Goal: Task Accomplishment & Management: Use online tool/utility

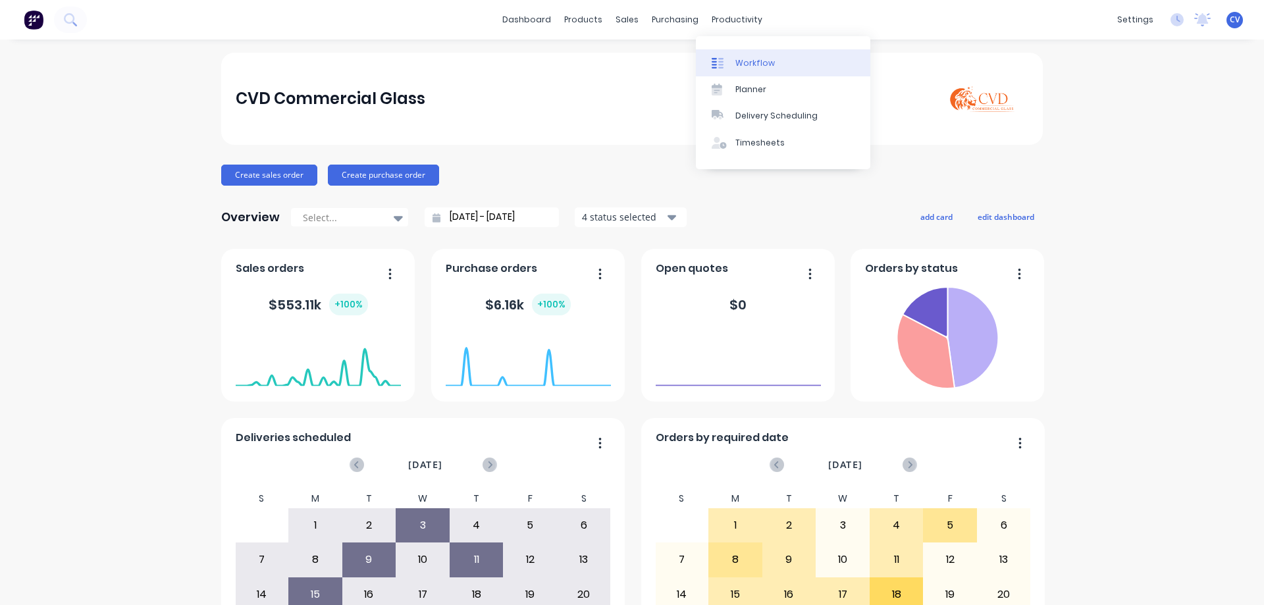
click at [751, 57] on div "Workflow" at bounding box center [755, 63] width 40 height 12
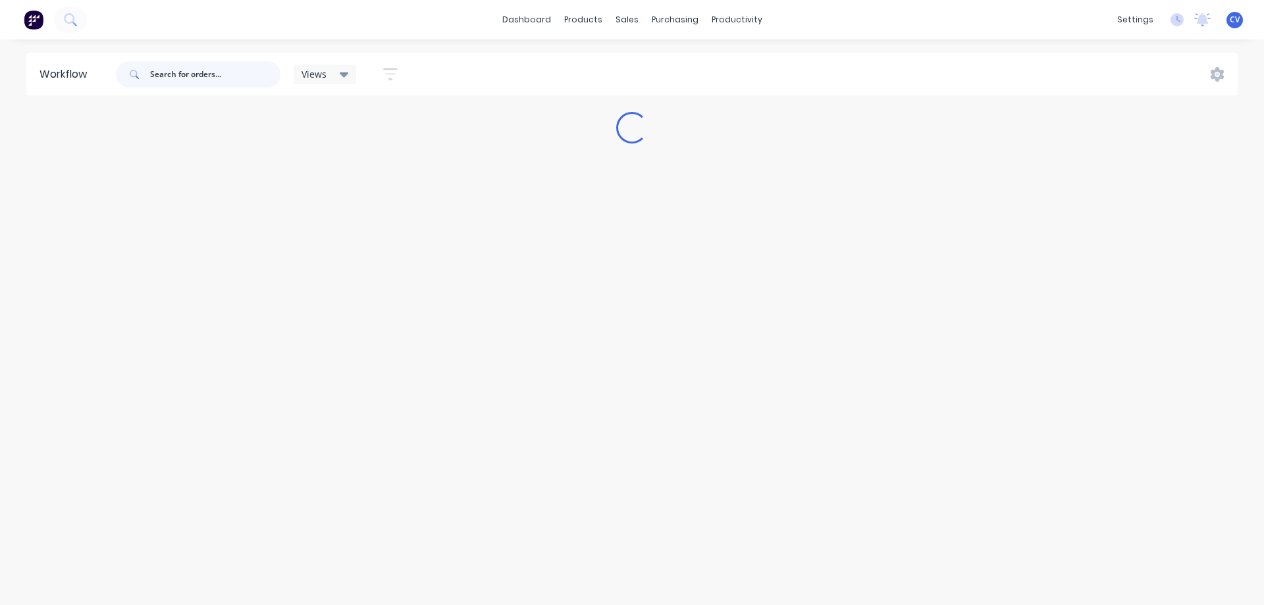
click at [176, 72] on input "text" at bounding box center [215, 74] width 130 height 26
paste input "[STREET_ADDRESS]"
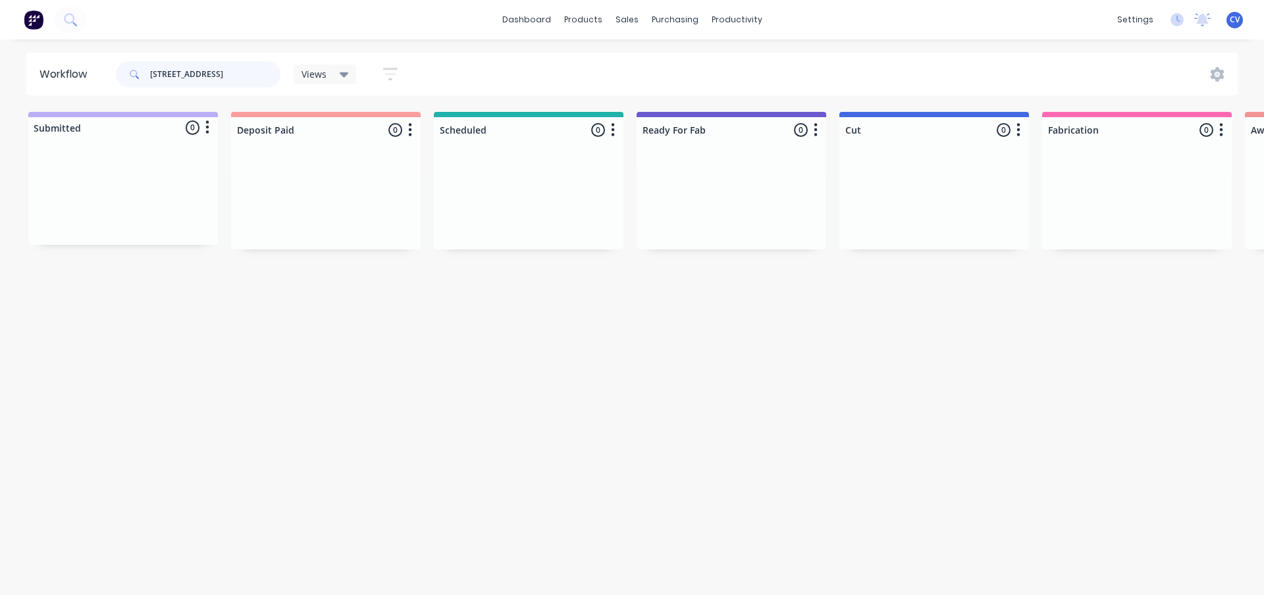
click at [240, 82] on input "[STREET_ADDRESS]" at bounding box center [215, 74] width 130 height 26
click at [0, 64] on div "Workflow 3 cove st turramurra Views Save new view None (Default) edit Productio…" at bounding box center [632, 74] width 1264 height 43
type input "3 COVE"
click at [725, 223] on p "PO #Q5214 - [STREET_ADDRESS]" at bounding box center [706, 225] width 117 height 12
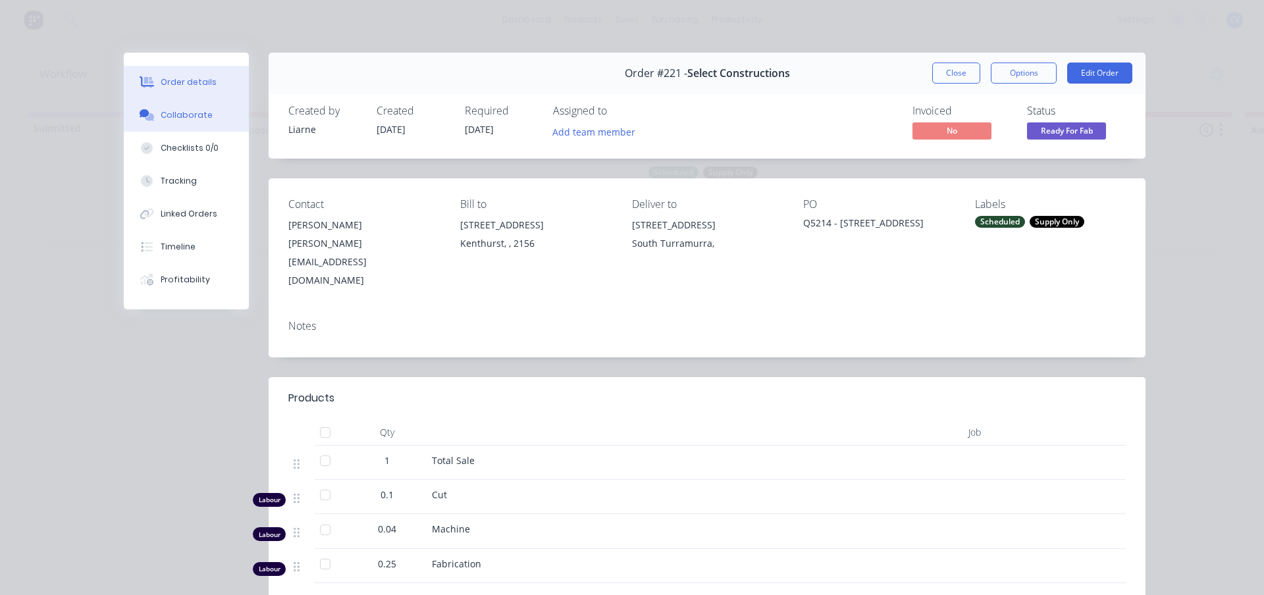
click at [192, 123] on button "Collaborate" at bounding box center [186, 115] width 125 height 33
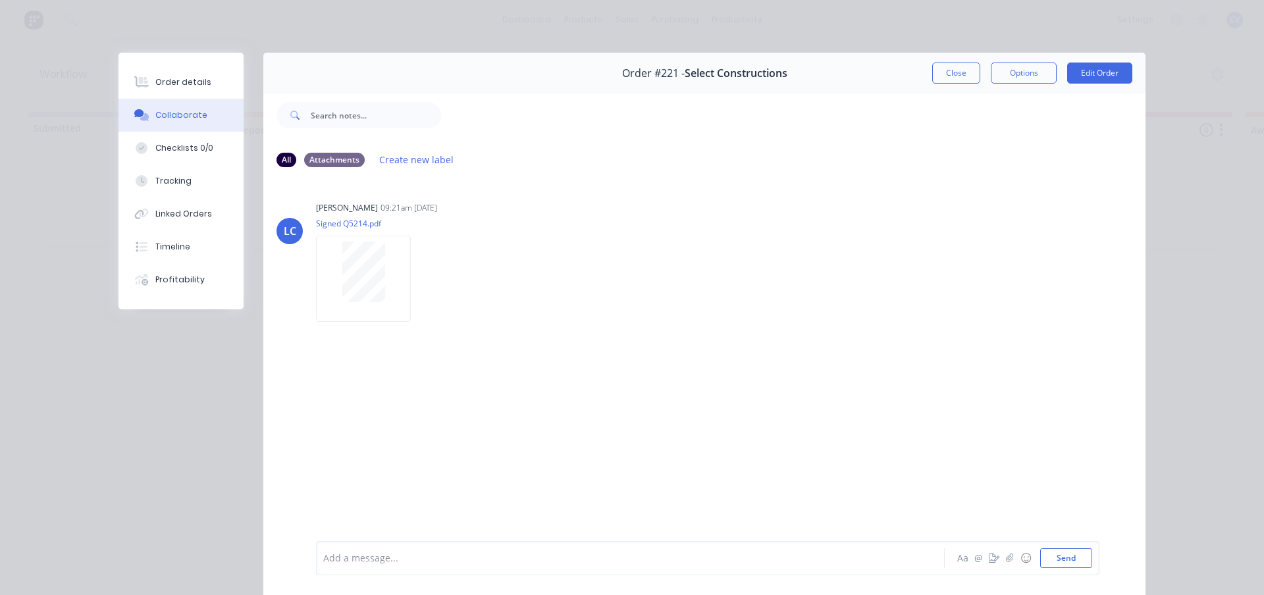
click at [964, 78] on button "Close" at bounding box center [956, 73] width 48 height 21
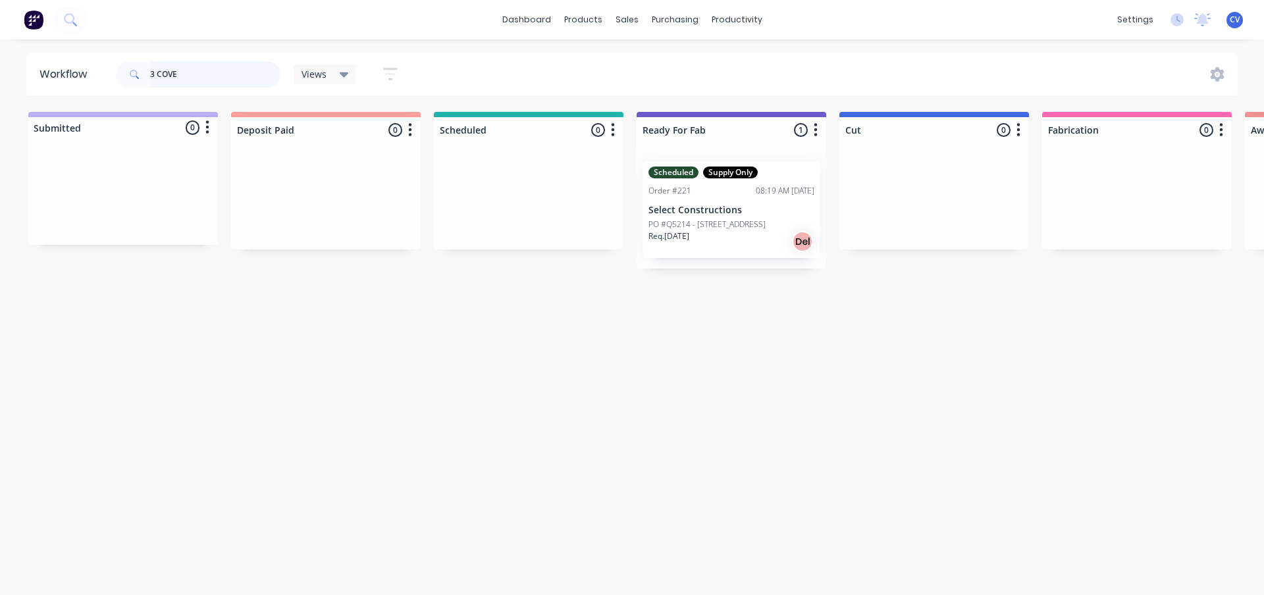
drag, startPoint x: 133, startPoint y: 80, endPoint x: 184, endPoint y: 81, distance: 50.7
click at [103, 74] on header "Workflow 3 COVE Views Save new view None (Default) edit Production edit Show/Hi…" at bounding box center [632, 74] width 1212 height 43
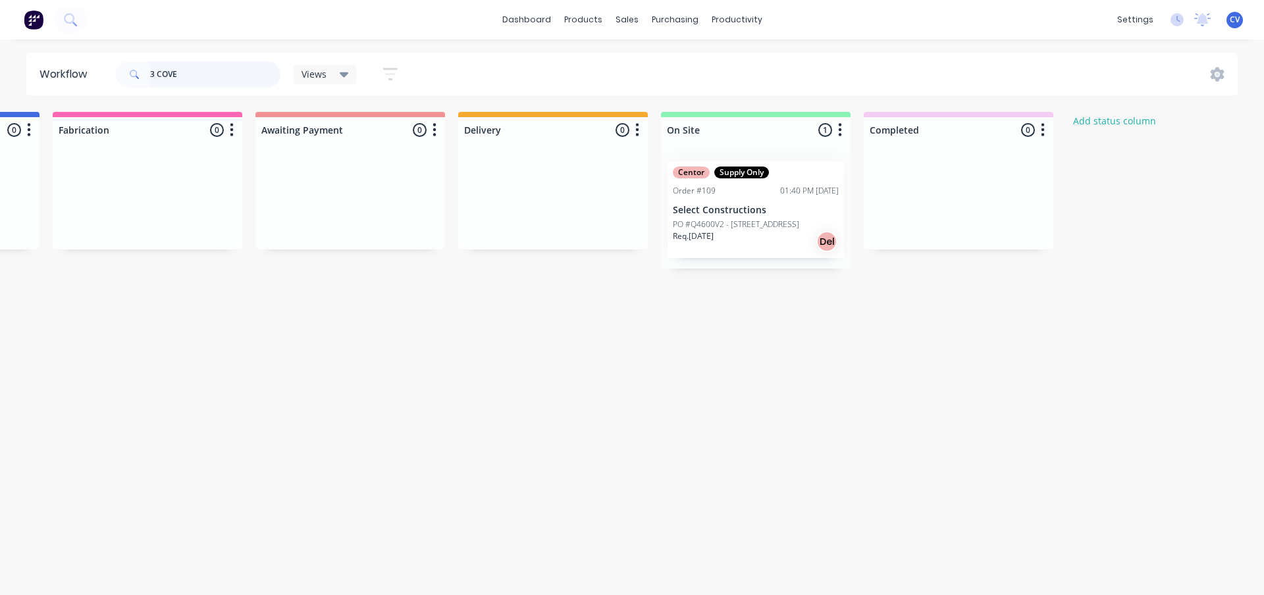
scroll to position [0, 1001]
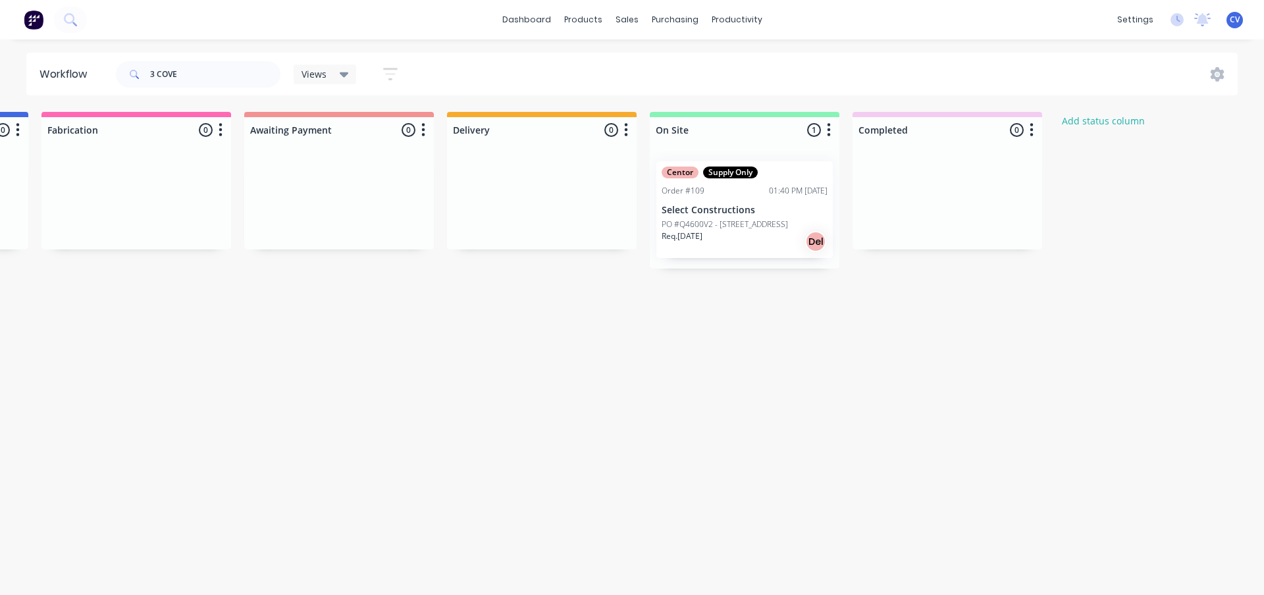
click at [724, 236] on div "Req. [DATE] Del" at bounding box center [745, 241] width 166 height 22
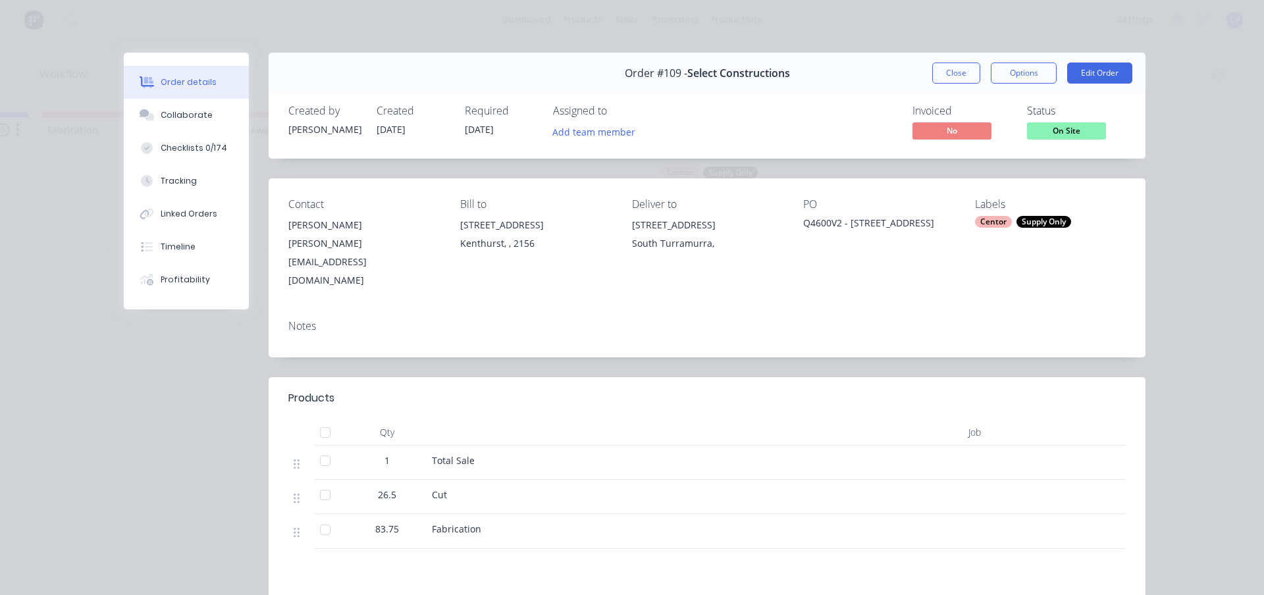
drag, startPoint x: 191, startPoint y: 113, endPoint x: 502, endPoint y: 221, distance: 329.2
click at [192, 113] on div "Collaborate" at bounding box center [187, 115] width 52 height 12
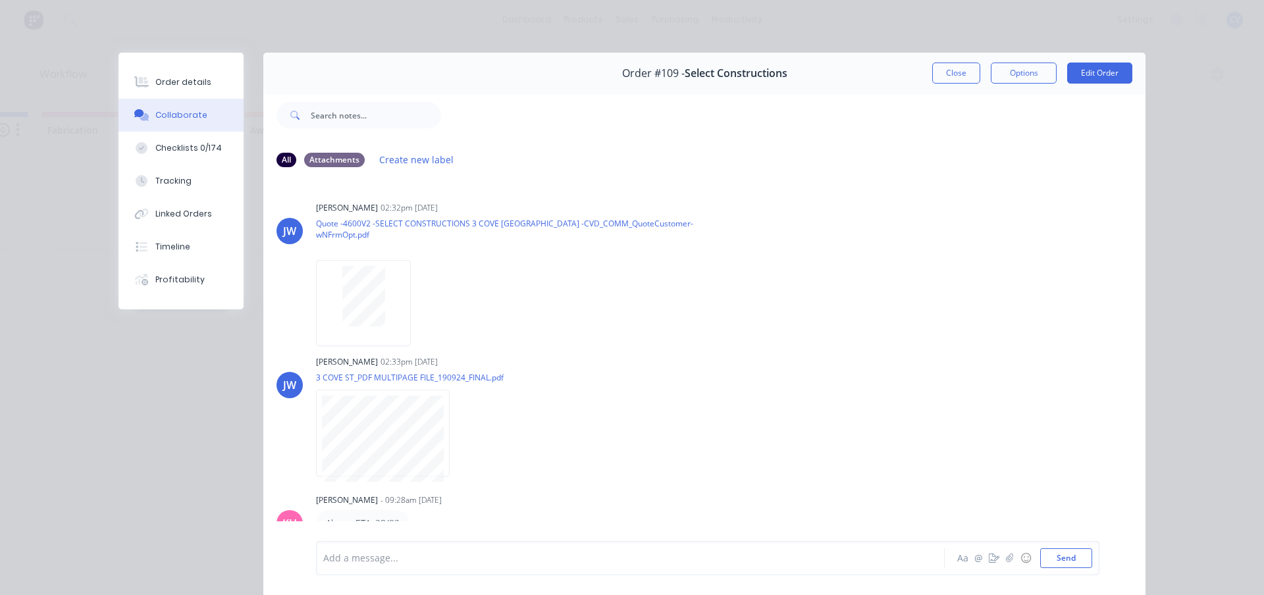
drag, startPoint x: 682, startPoint y: 20, endPoint x: 641, endPoint y: 5, distance: 43.5
click at [682, 20] on div "Order details Collaborate Checklists 0/174 Tracking Linked Orders Timeline Prof…" at bounding box center [632, 297] width 1264 height 595
click at [944, 79] on button "Close" at bounding box center [956, 73] width 48 height 21
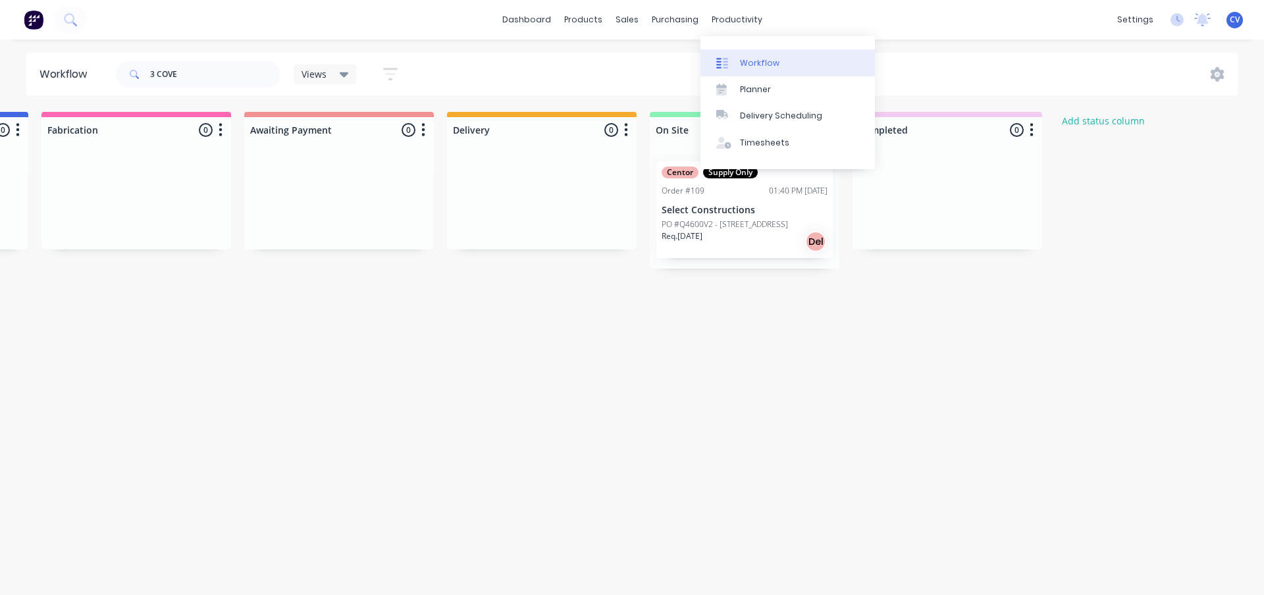
click at [755, 55] on link "Workflow" at bounding box center [787, 62] width 174 height 26
click at [751, 86] on div "Planner" at bounding box center [755, 90] width 31 height 12
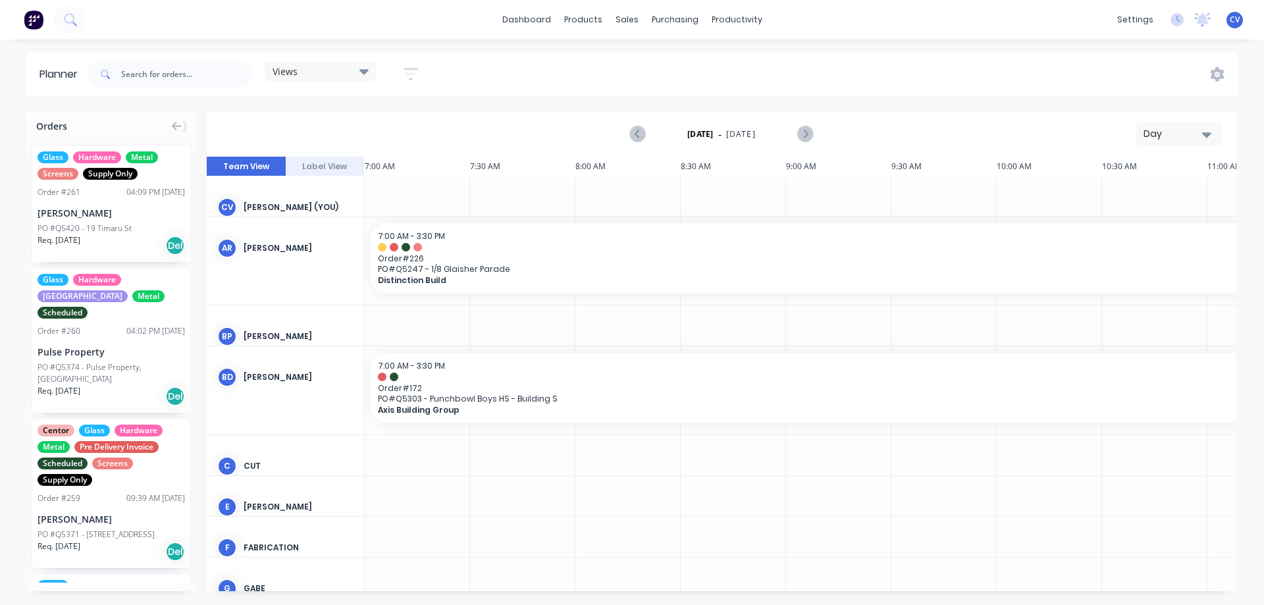
scroll to position [0, 211]
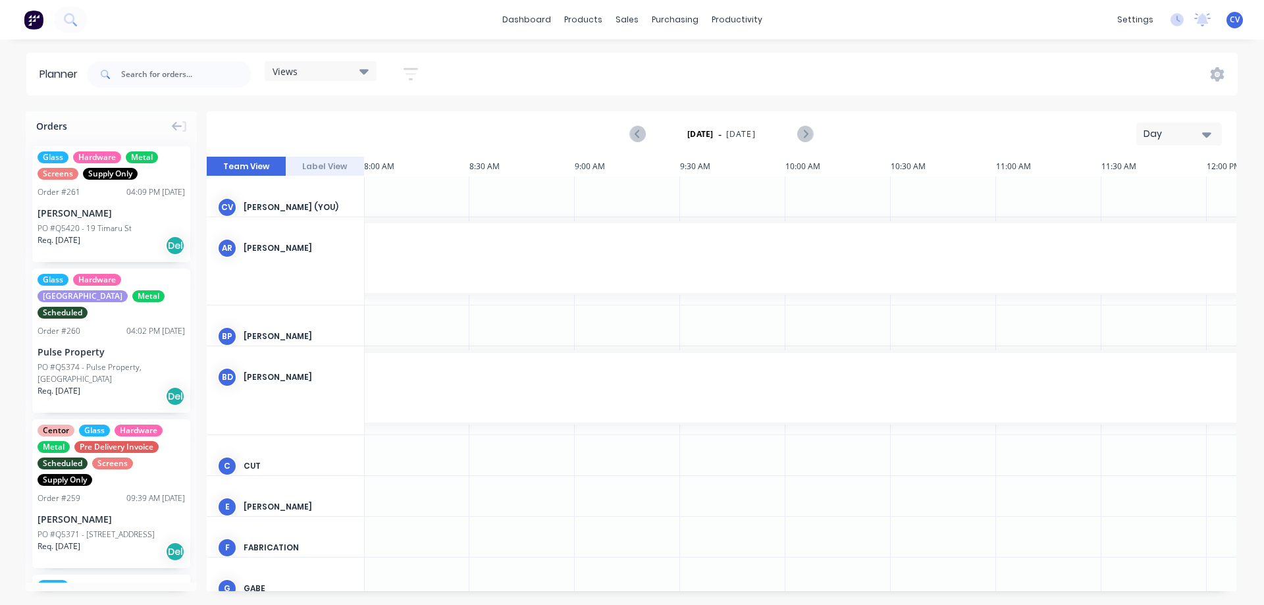
click at [344, 71] on div "Views" at bounding box center [321, 71] width 96 height 12
click at [325, 246] on button "Site" at bounding box center [345, 247] width 140 height 15
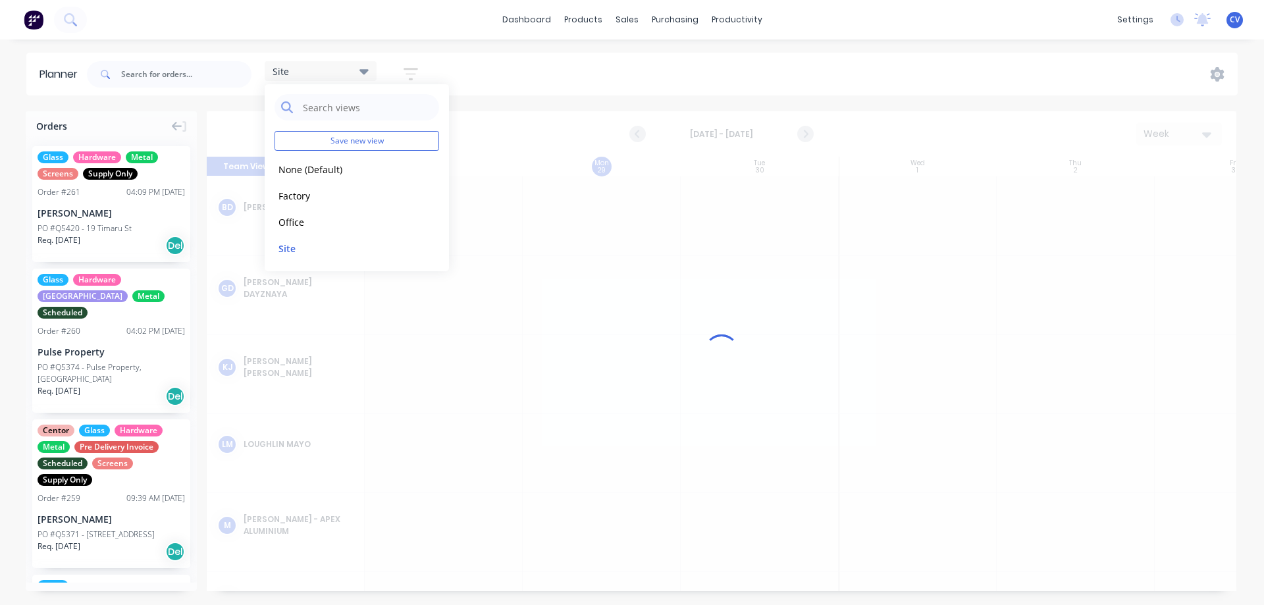
scroll to position [0, 1]
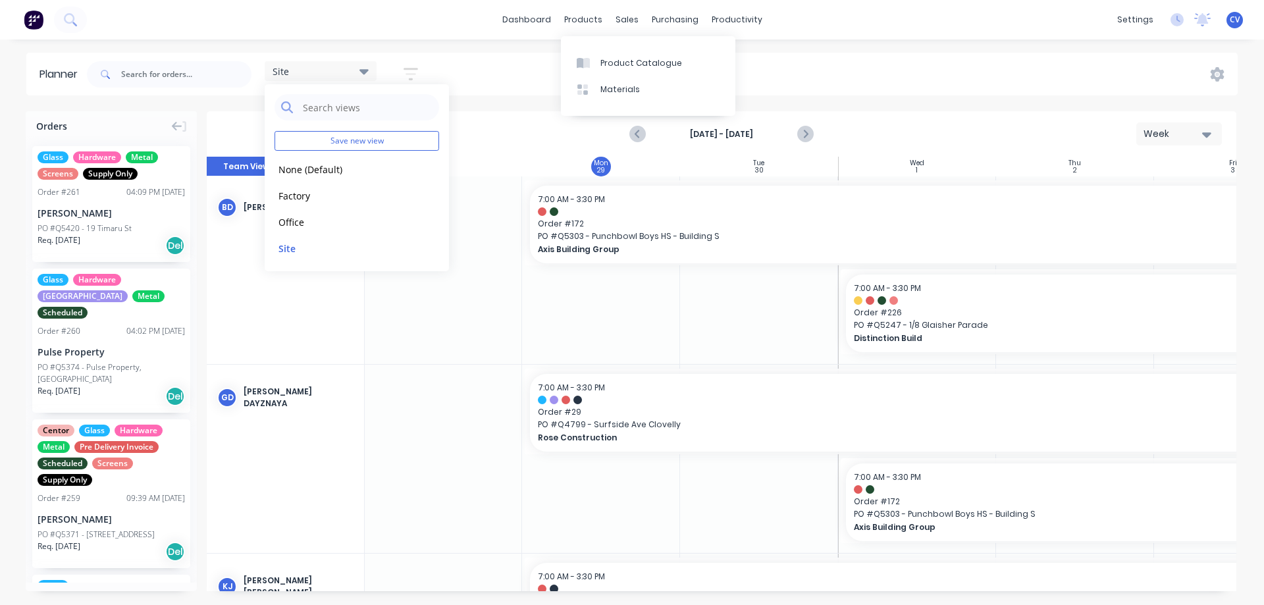
click at [1016, 18] on div "dashboard products sales purchasing productivity dashboard products Product Cat…" at bounding box center [632, 20] width 1264 height 40
